Goal: Information Seeking & Learning: Learn about a topic

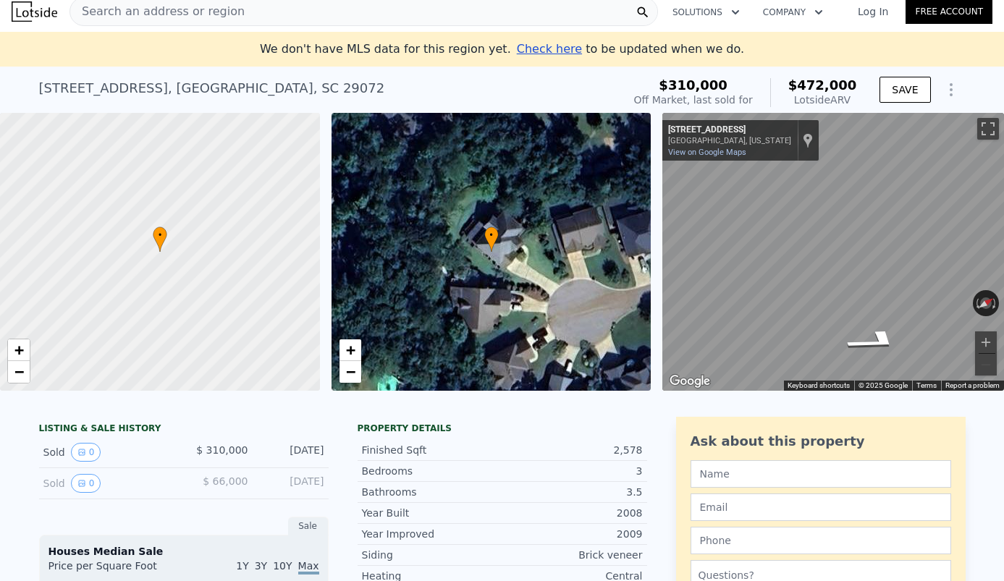
scroll to position [14, 0]
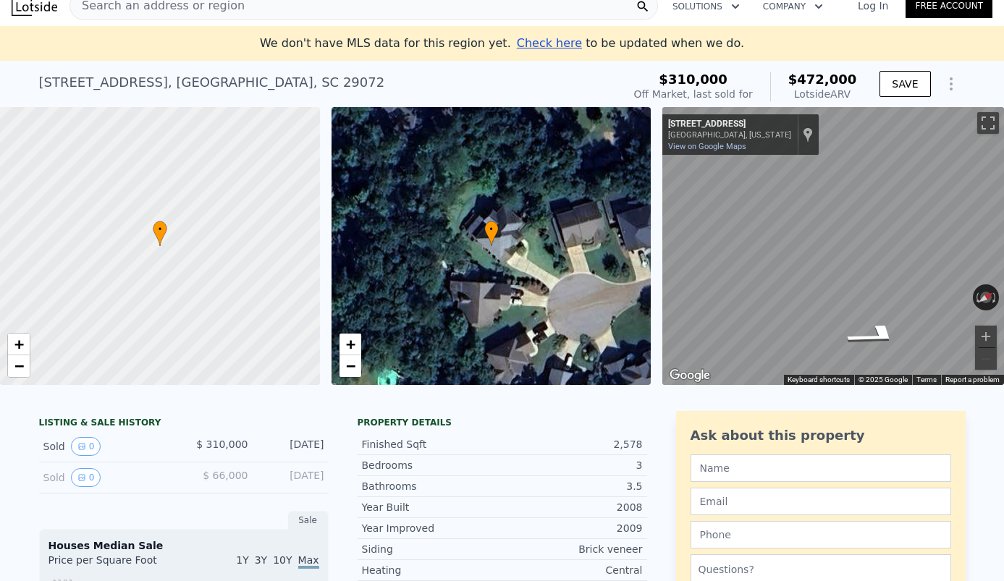
click at [704, 76] on span "$310,000" at bounding box center [693, 79] width 69 height 15
click at [942, 84] on icon "Show Options" at bounding box center [950, 83] width 17 height 17
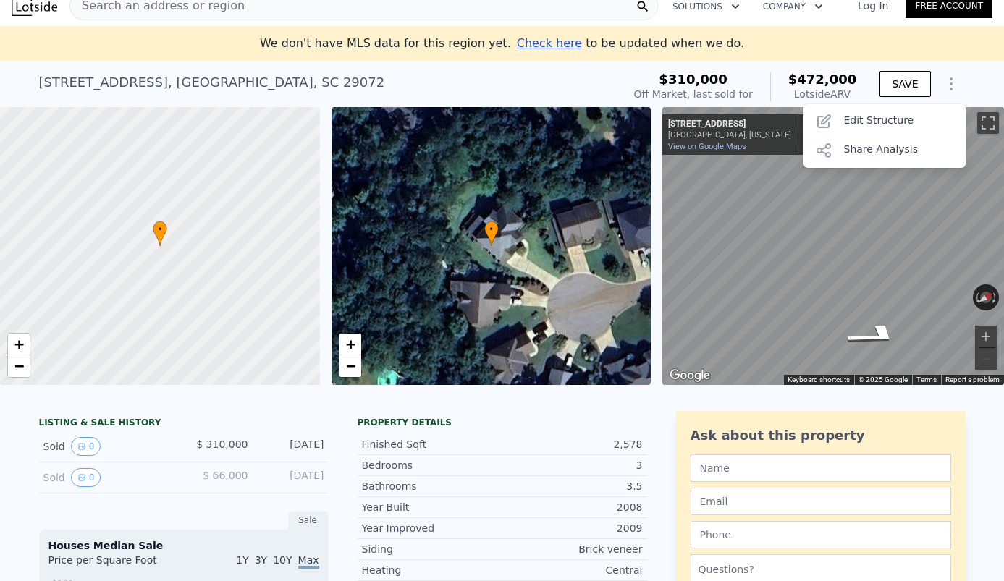
click at [966, 79] on div "[STREET_ADDRESS] Sold [DATE] for $310k (~ARV $472k ) $310,000 Off Market, last …" at bounding box center [502, 84] width 1004 height 46
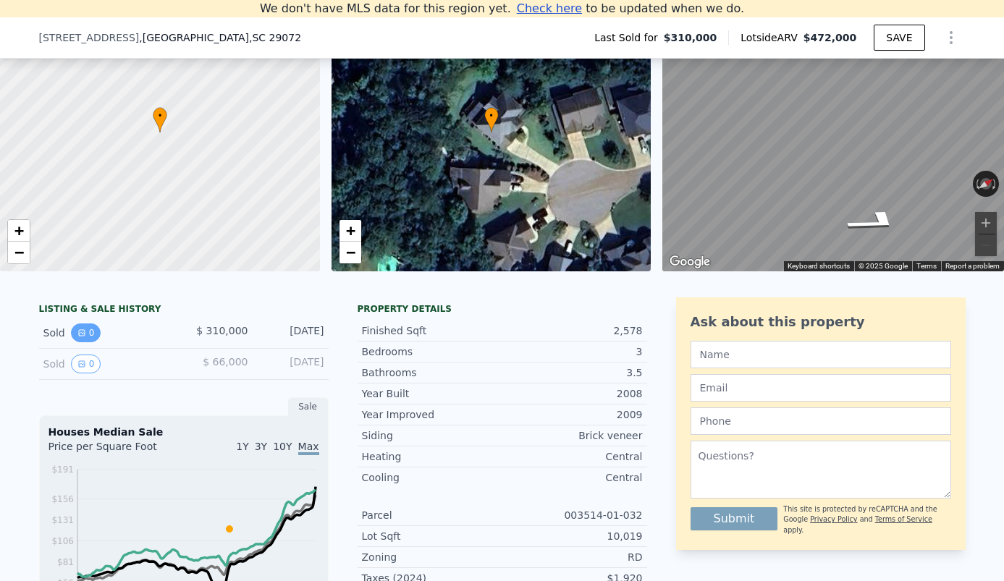
click at [92, 342] on button "0" at bounding box center [86, 332] width 30 height 19
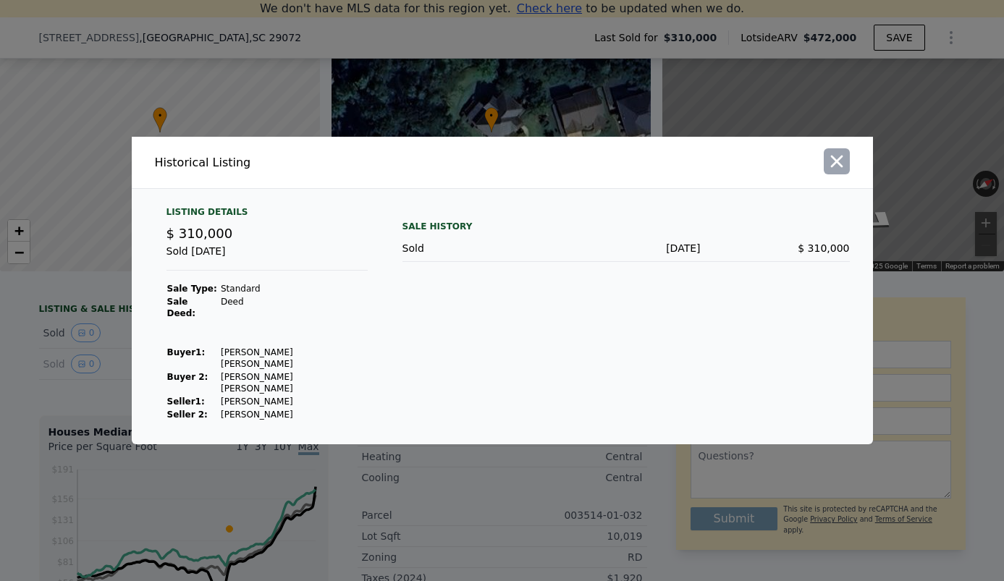
click at [835, 168] on icon "button" at bounding box center [836, 162] width 12 height 12
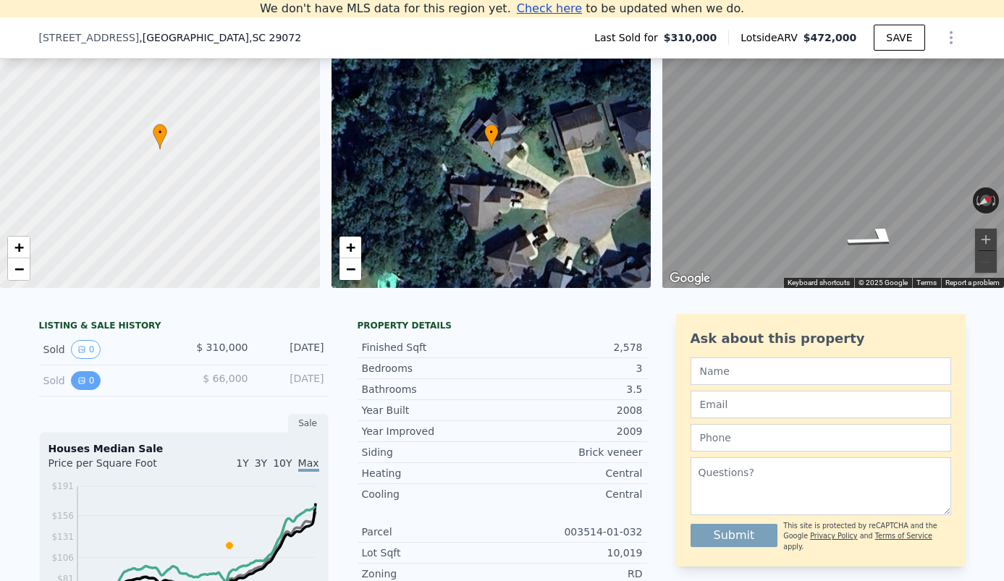
click at [85, 380] on icon "View historical data" at bounding box center [81, 380] width 9 height 9
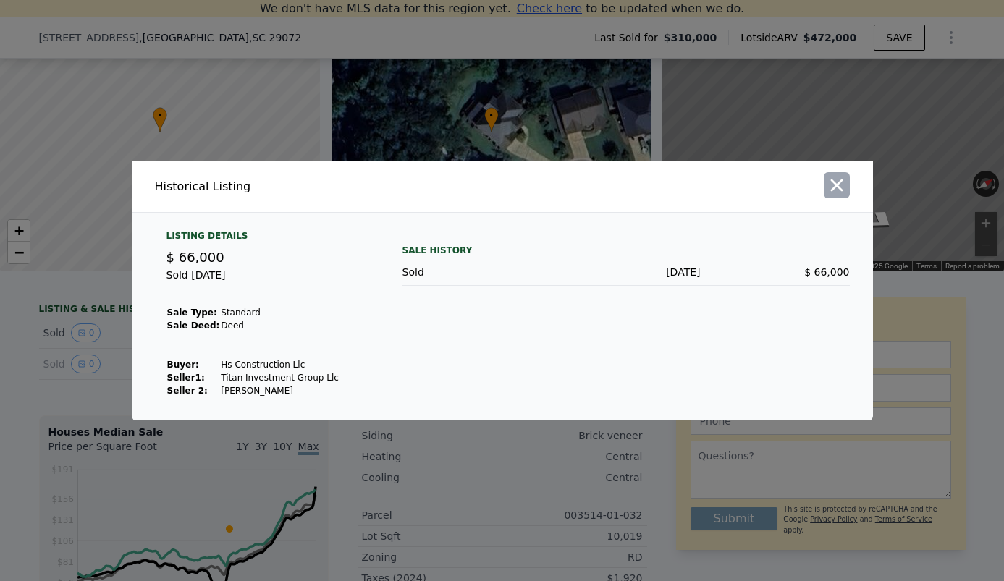
click at [829, 188] on icon "button" at bounding box center [836, 185] width 20 height 20
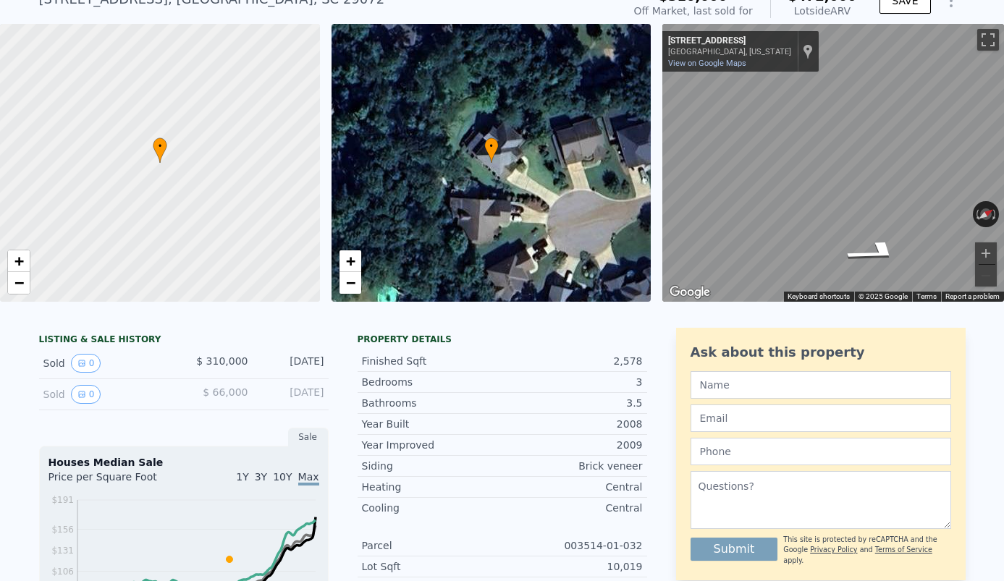
scroll to position [70, 0]
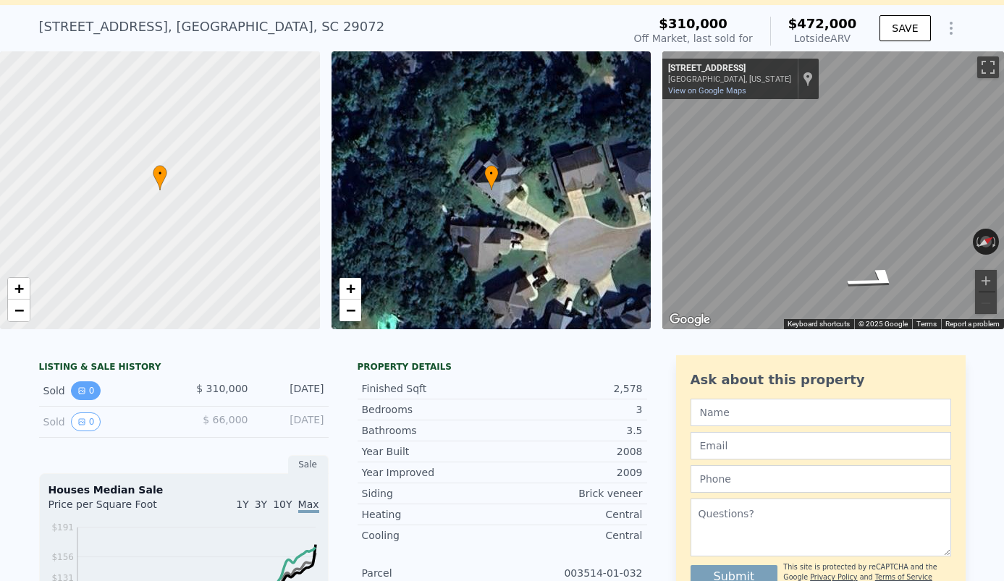
click at [94, 390] on button "0" at bounding box center [86, 390] width 30 height 19
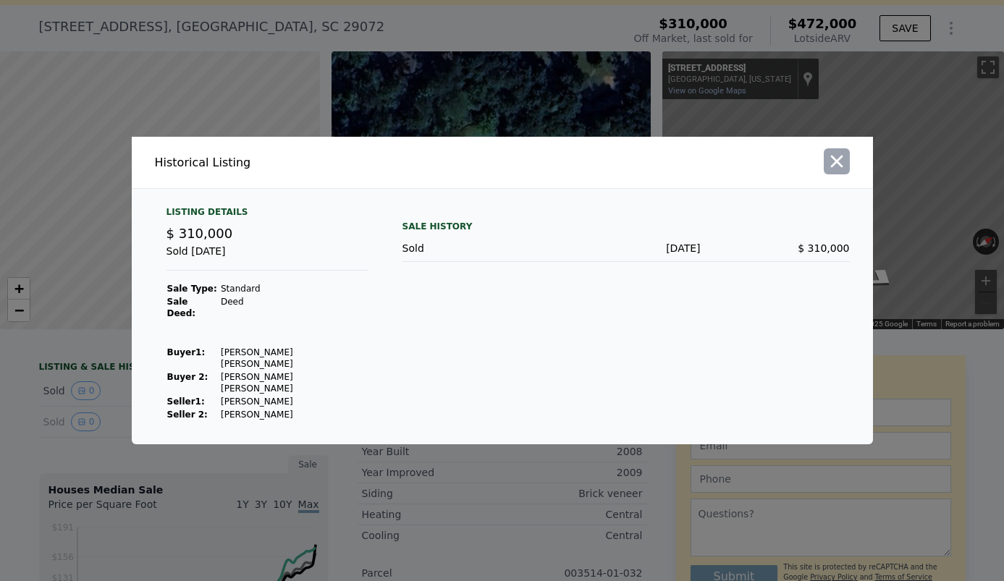
click at [832, 172] on icon "button" at bounding box center [836, 161] width 20 height 20
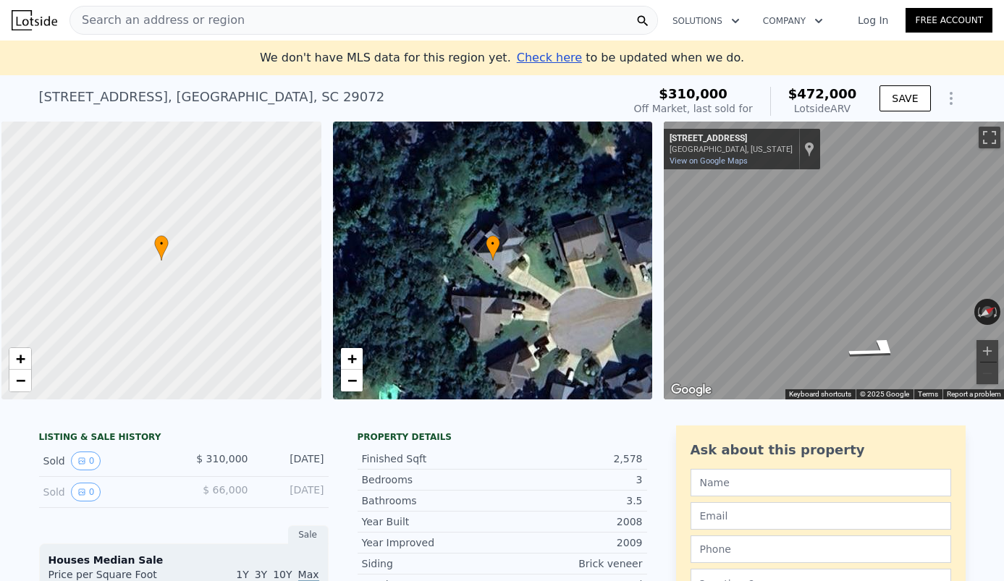
scroll to position [0, 6]
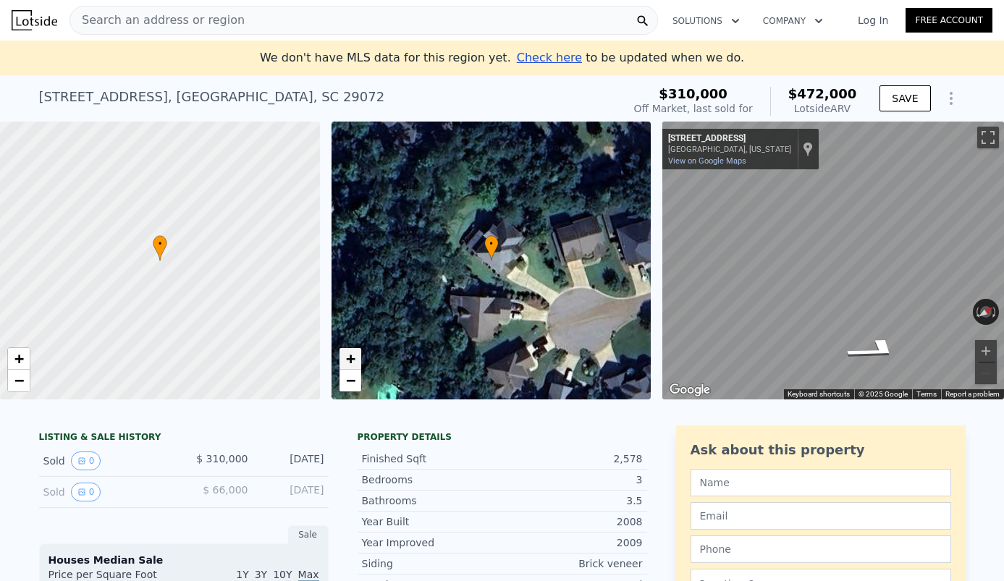
click at [351, 363] on span "+" at bounding box center [349, 359] width 9 height 18
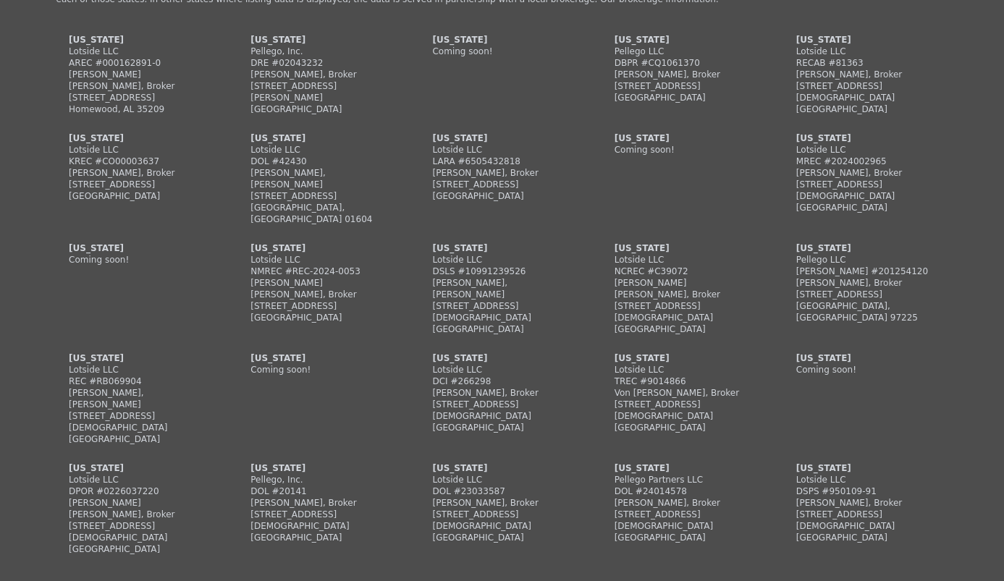
scroll to position [3510, 0]
